Goal: Transaction & Acquisition: Subscribe to service/newsletter

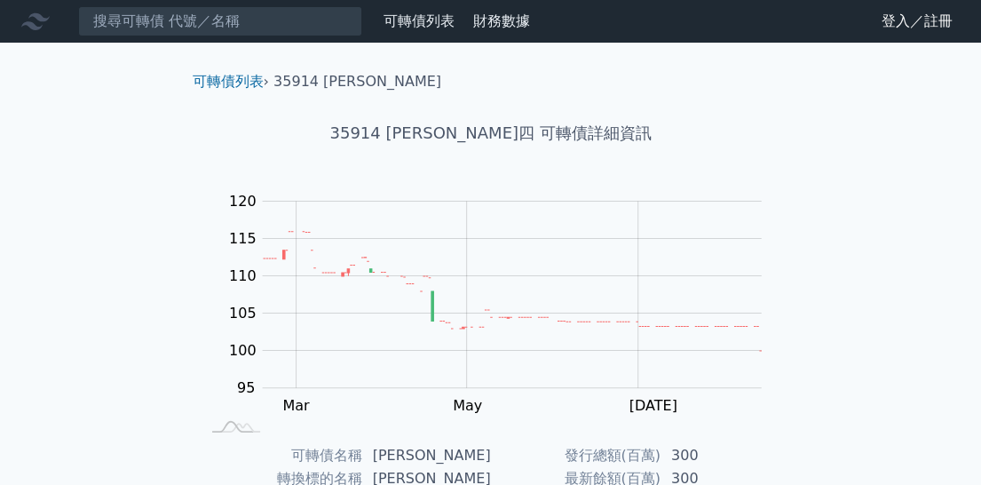
click at [442, 24] on link "可轉債列表" at bounding box center [418, 20] width 71 height 17
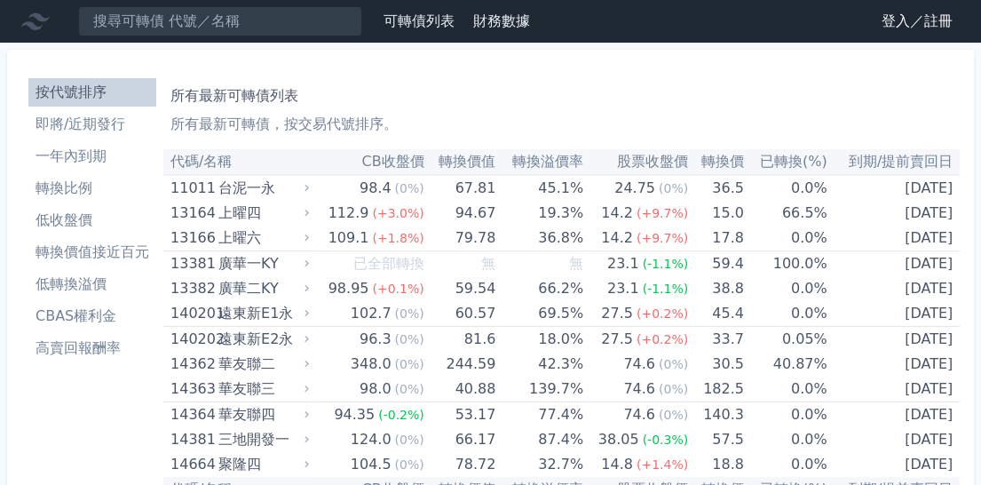
click at [85, 129] on li "即將/近期發行" at bounding box center [92, 124] width 128 height 21
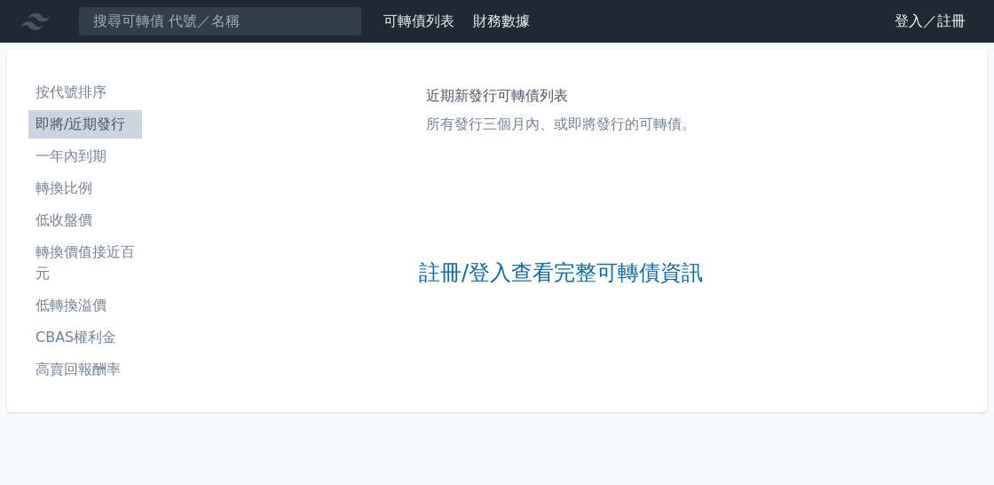
click at [904, 32] on link "登入／註冊" at bounding box center [929, 21] width 99 height 28
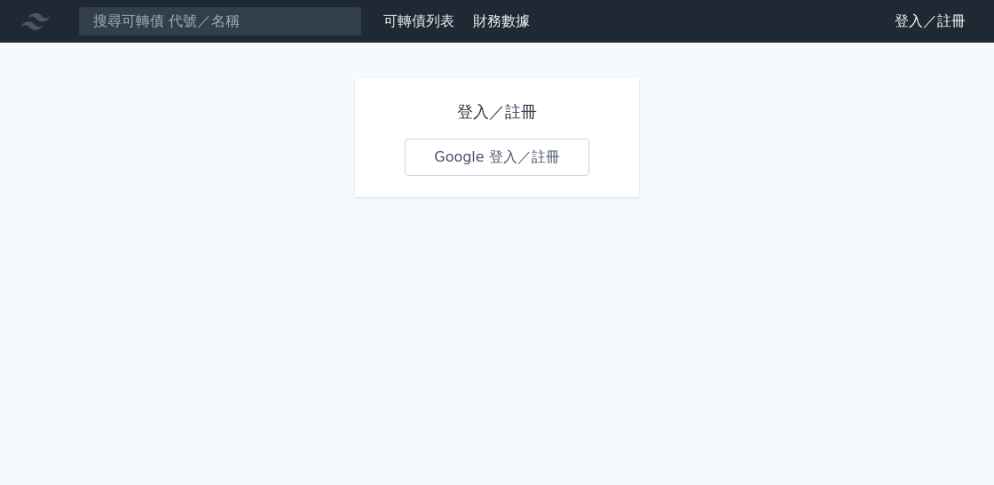
click at [509, 164] on link "Google 登入／註冊" at bounding box center [497, 156] width 185 height 37
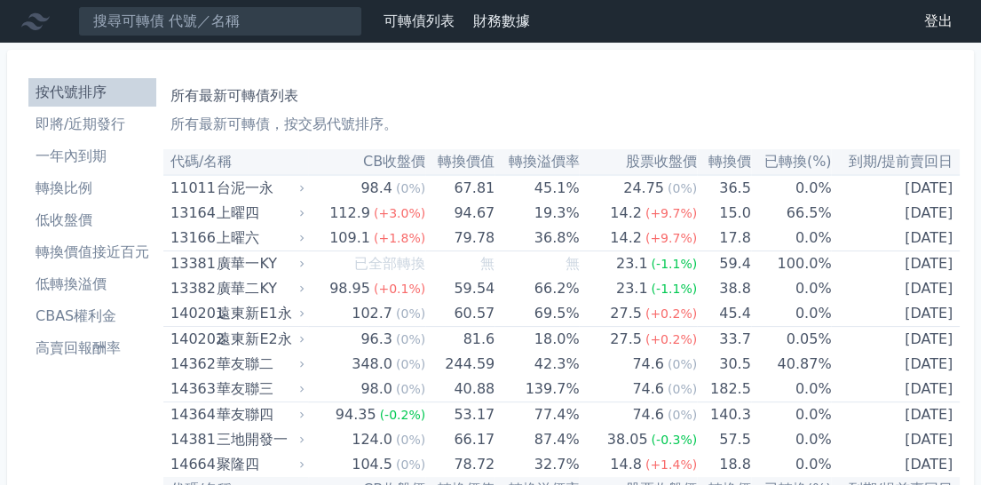
click at [83, 136] on link "即將/近期發行" at bounding box center [92, 124] width 128 height 28
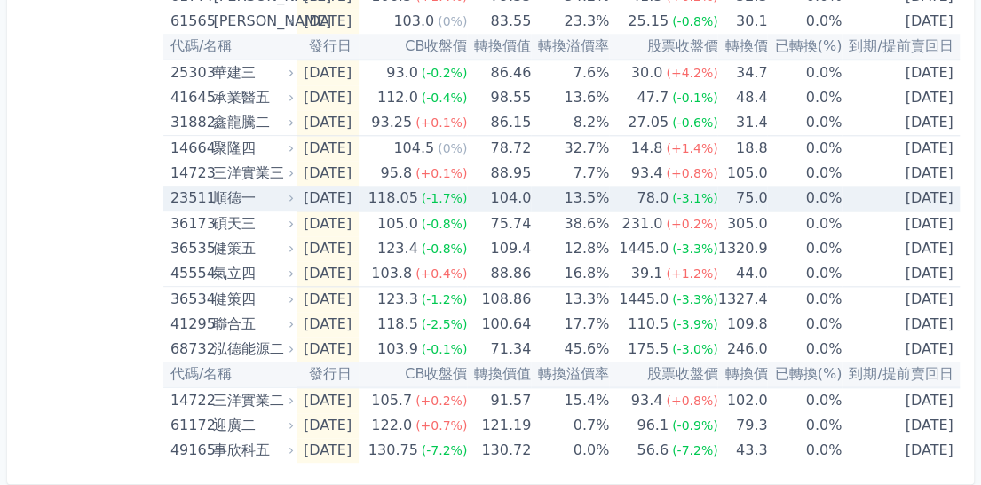
scroll to position [787, 0]
